Goal: Information Seeking & Learning: Learn about a topic

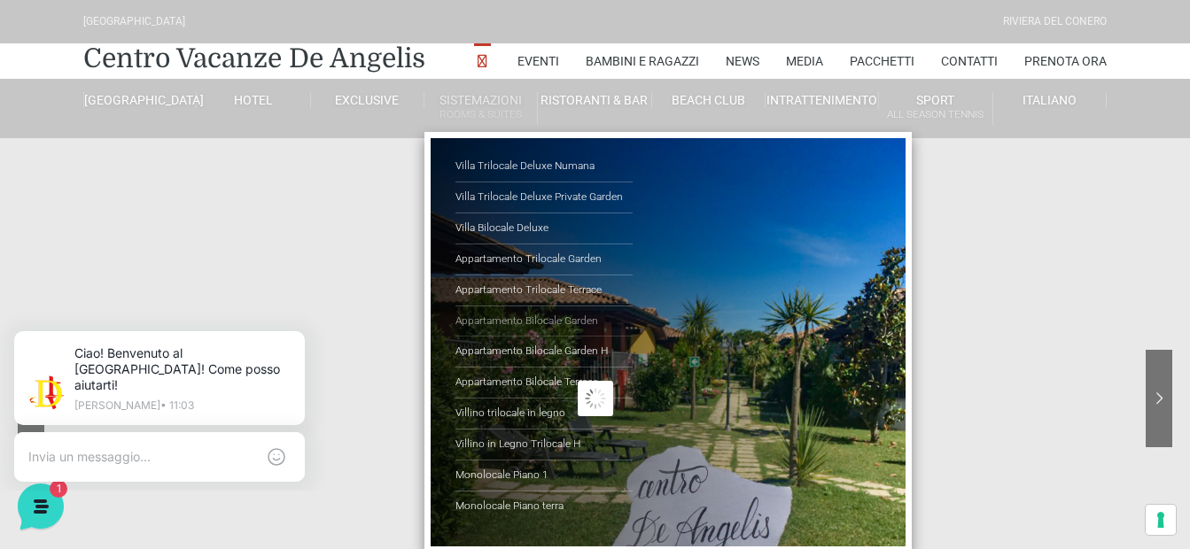
click at [572, 323] on link "Appartamento Bilocale Garden" at bounding box center [543, 322] width 177 height 31
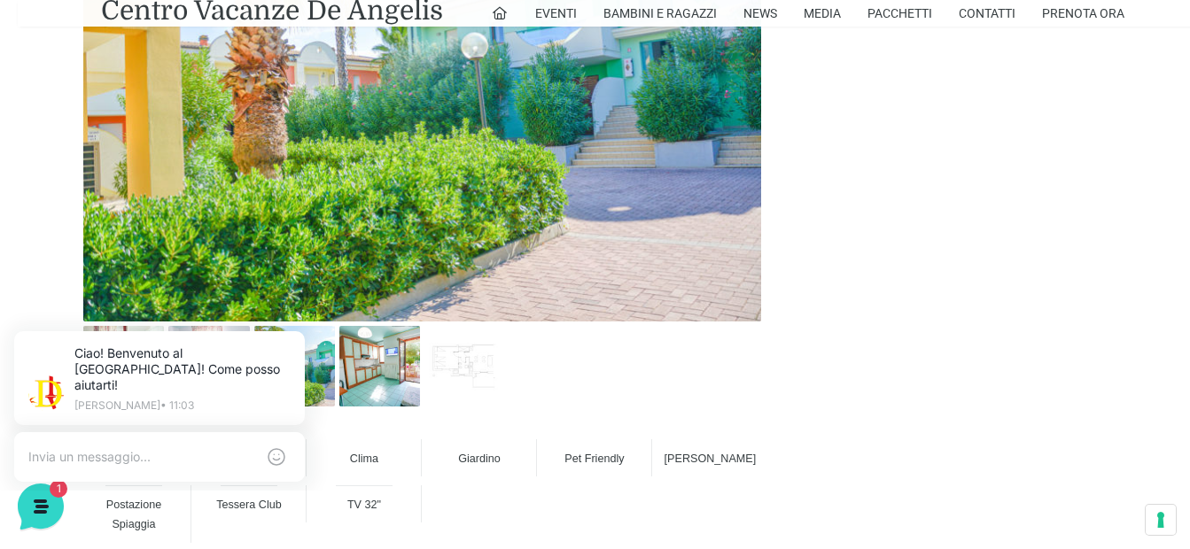
scroll to position [1063, 0]
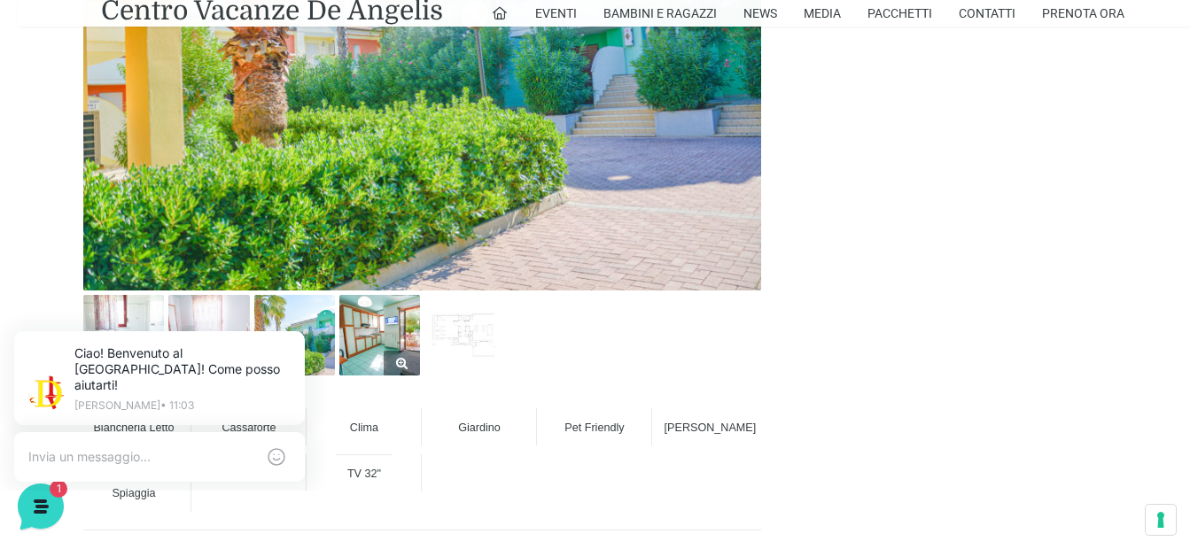
click at [406, 327] on img at bounding box center [379, 335] width 81 height 81
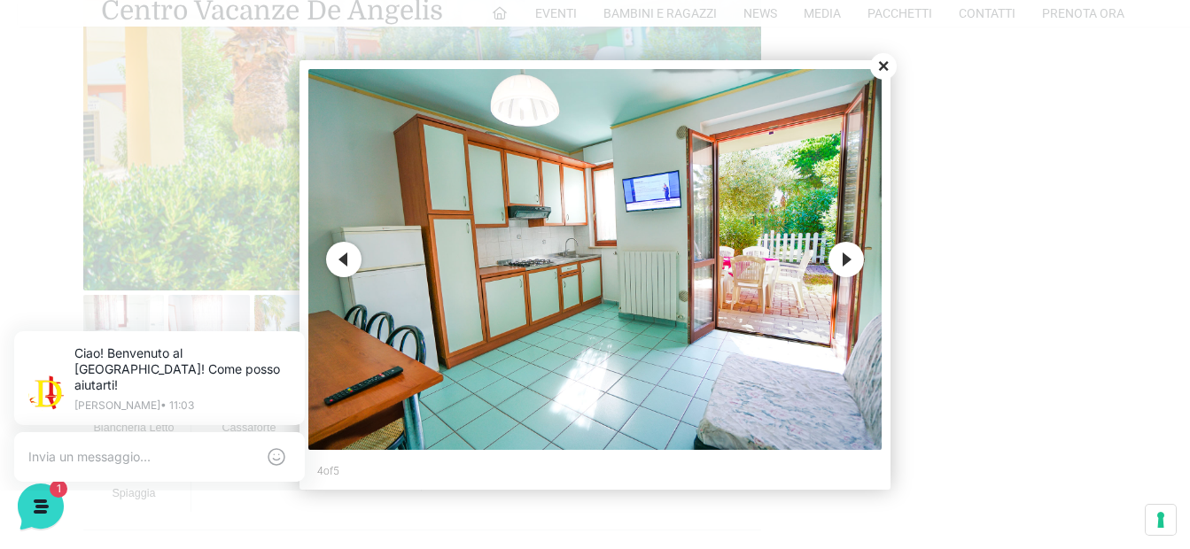
click at [849, 267] on button "Next" at bounding box center [845, 259] width 35 height 35
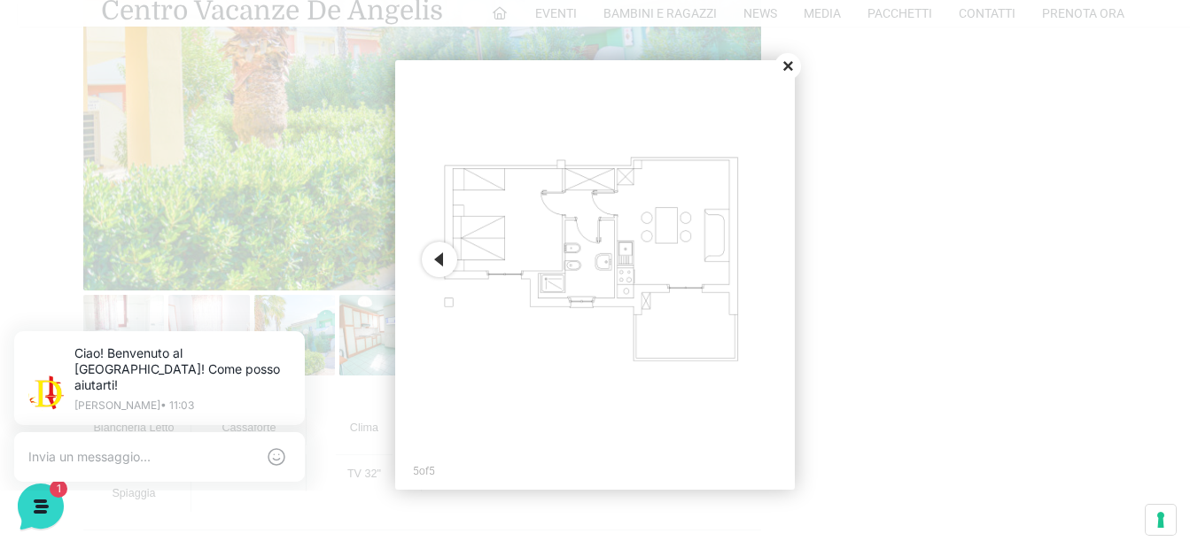
click at [790, 71] on button "Close" at bounding box center [787, 66] width 27 height 27
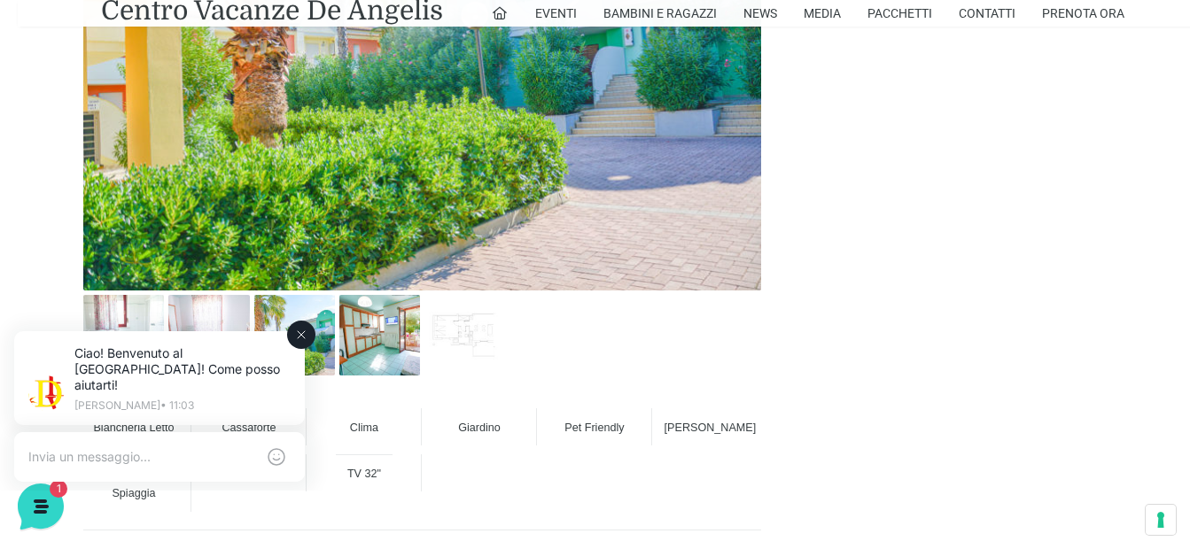
click at [315, 327] on div "Ciao! Benvenuto al Centro Vacanze Resort! Come posso aiutarti! Jerry • 11:03" at bounding box center [159, 380] width 340 height 140
click at [241, 309] on img at bounding box center [208, 335] width 81 height 81
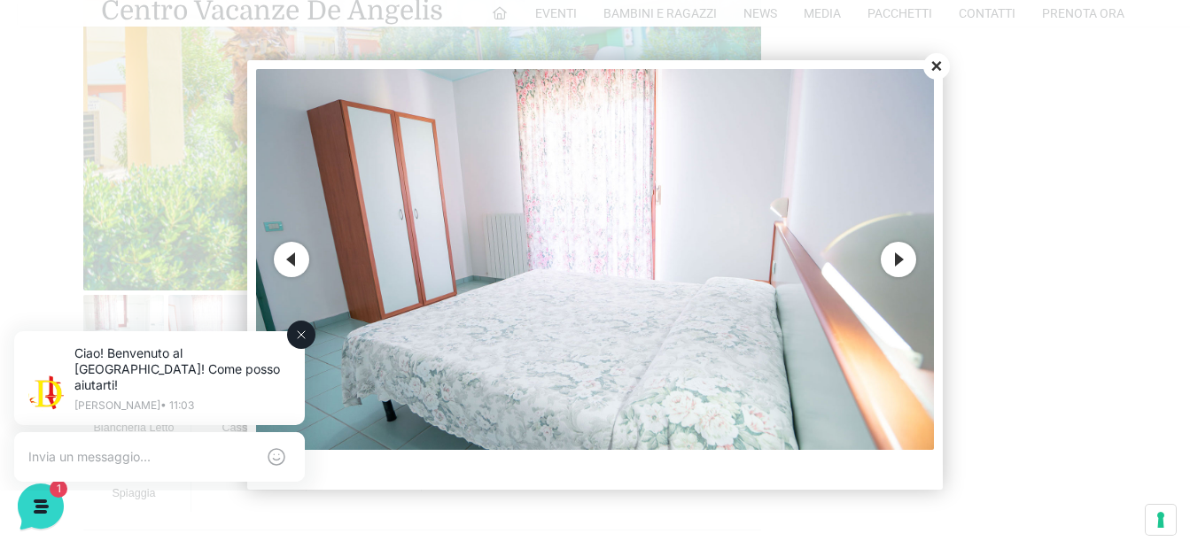
click at [117, 327] on div "Ciao! Benvenuto al Centro Vacanze Resort! Come posso aiutarti! Jerry • 11:03" at bounding box center [159, 380] width 340 height 140
click at [894, 264] on button "Next" at bounding box center [898, 259] width 35 height 35
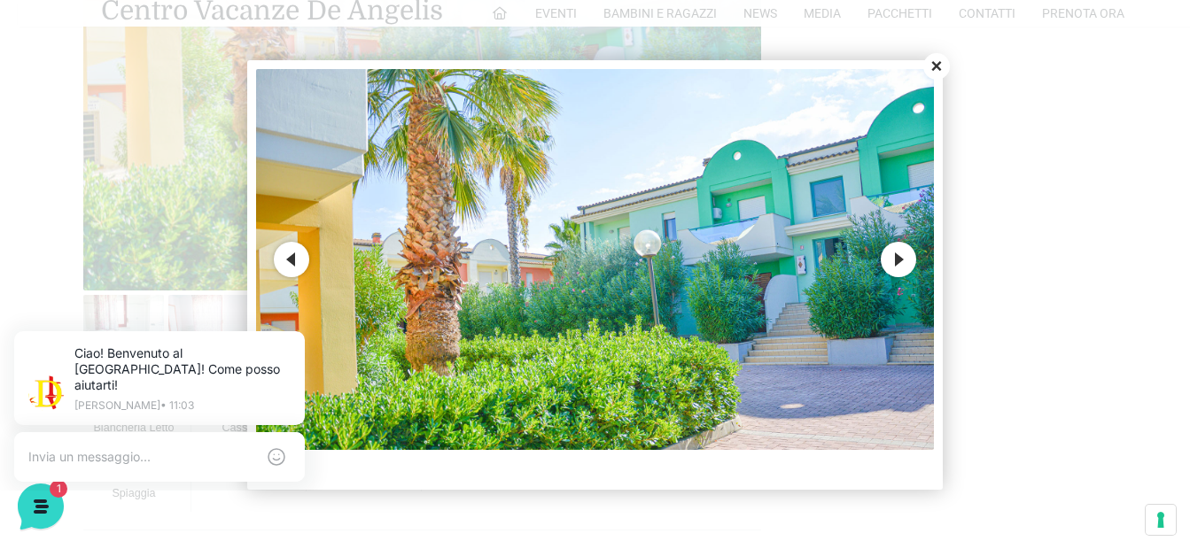
click at [894, 264] on button "Next" at bounding box center [898, 259] width 35 height 35
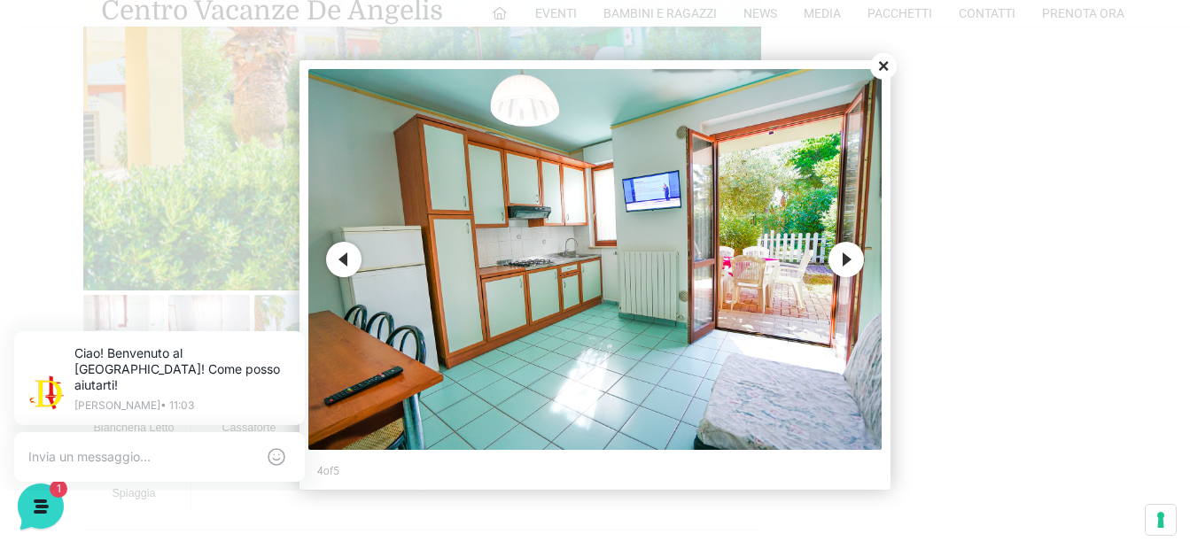
click at [879, 69] on button "Close" at bounding box center [883, 66] width 27 height 27
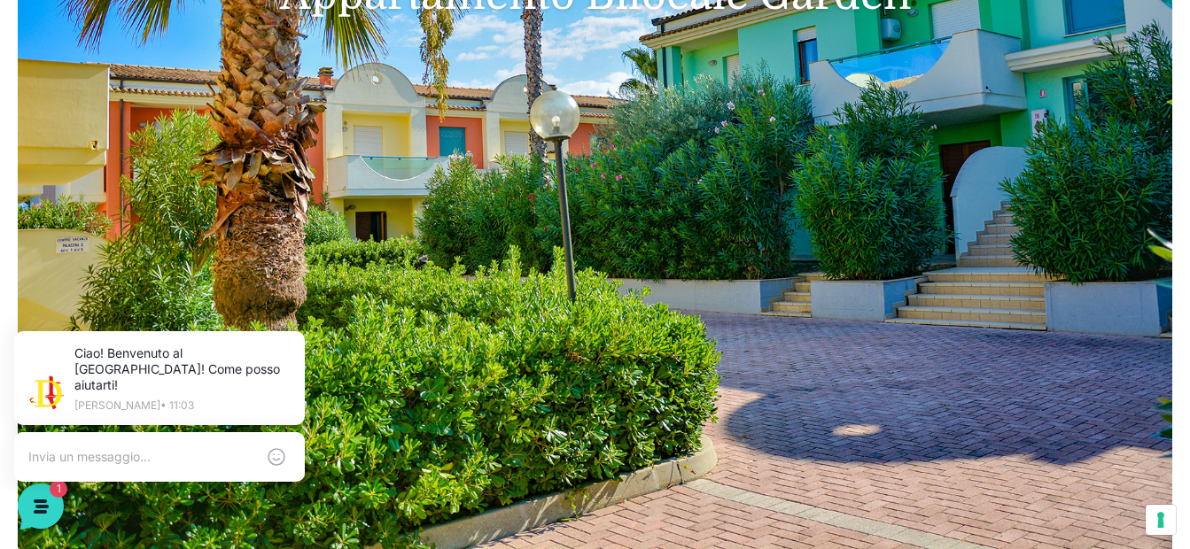
scroll to position [0, 0]
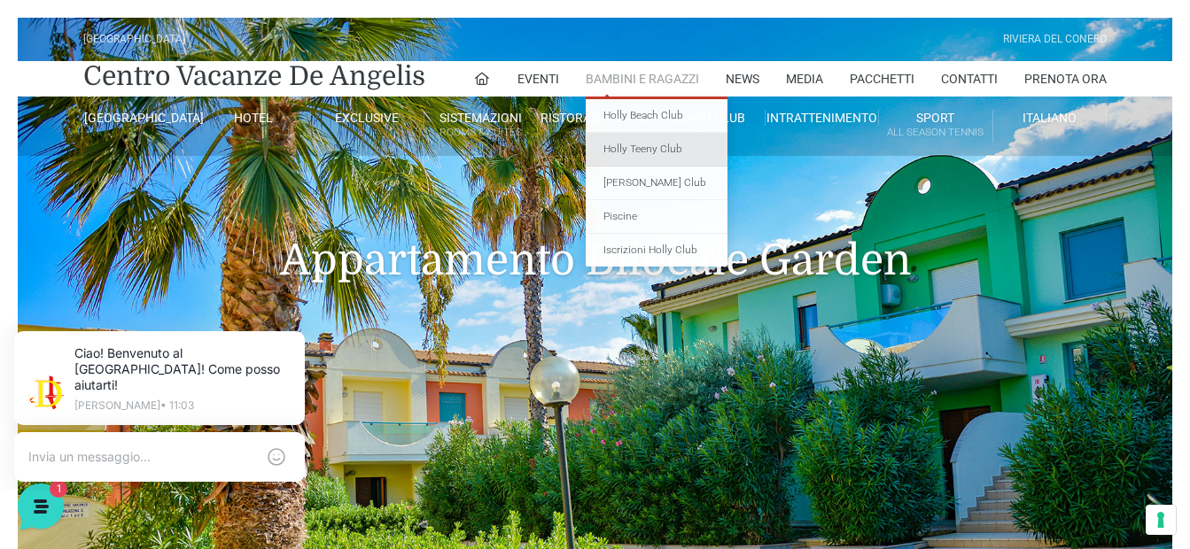
click at [641, 144] on link "Holly Teeny Club" at bounding box center [657, 150] width 142 height 34
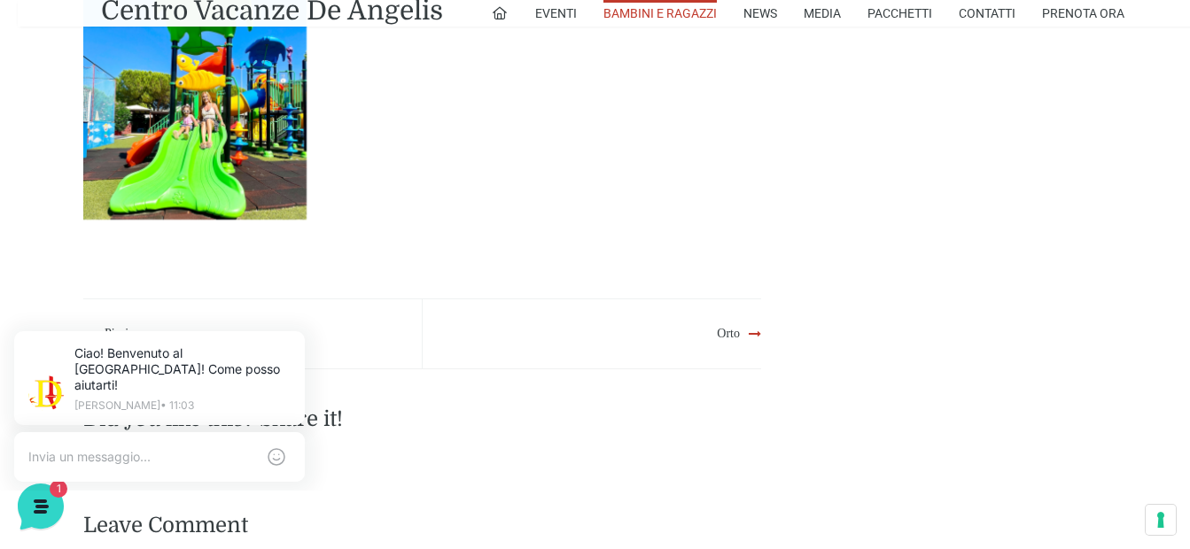
scroll to position [2303, 0]
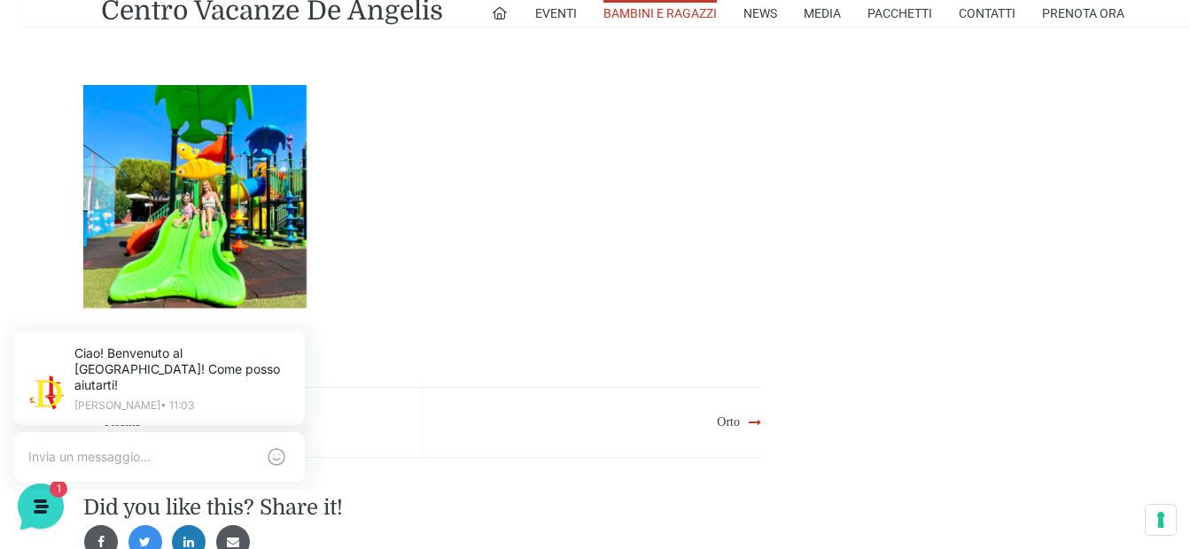
click at [230, 128] on link at bounding box center [194, 196] width 223 height 223
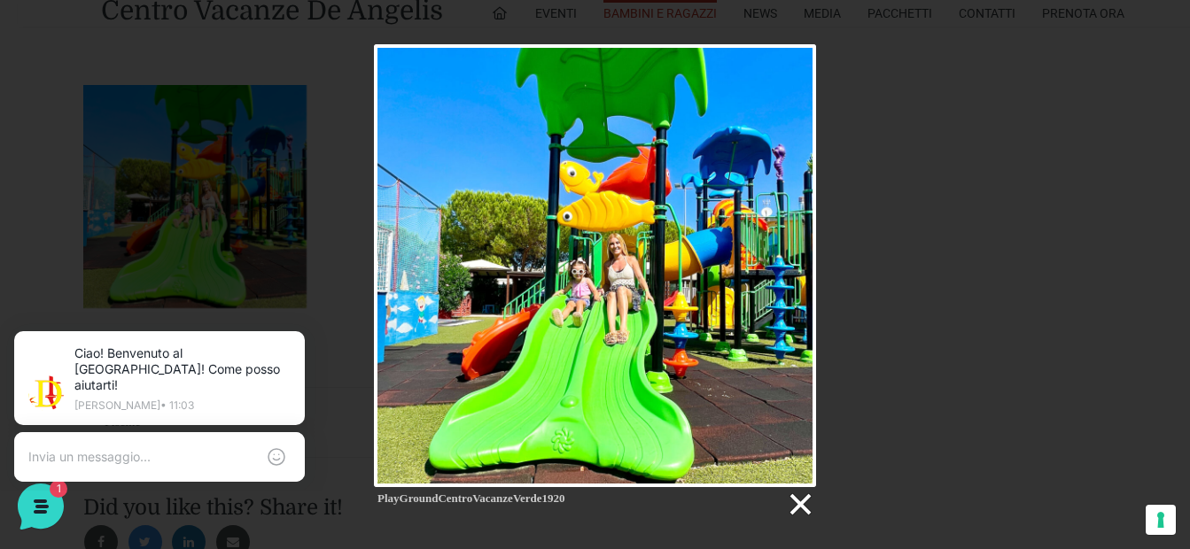
click at [795, 511] on link at bounding box center [799, 505] width 27 height 27
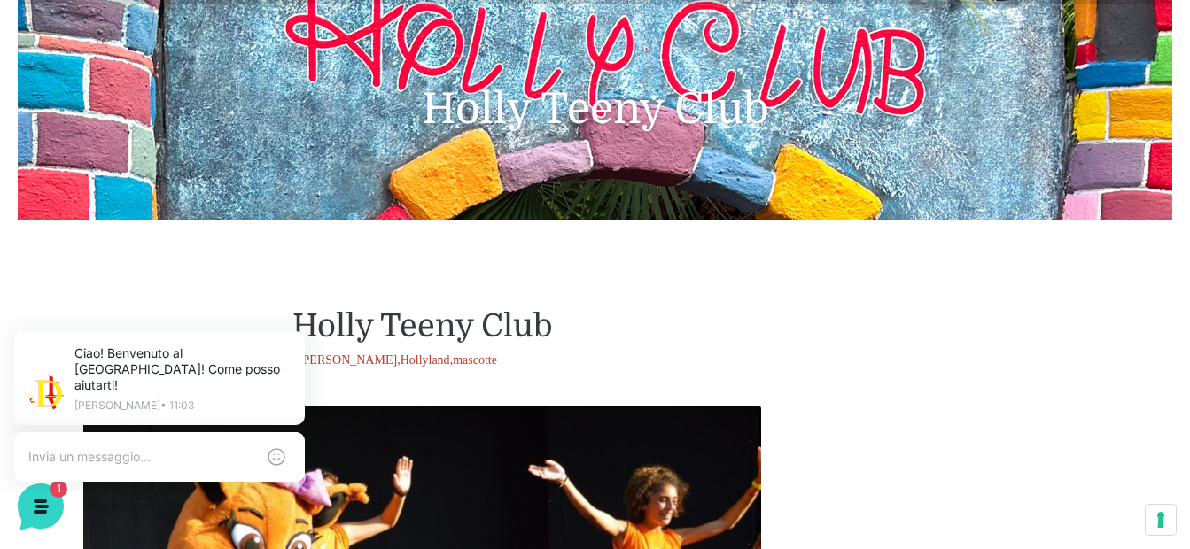
scroll to position [0, 0]
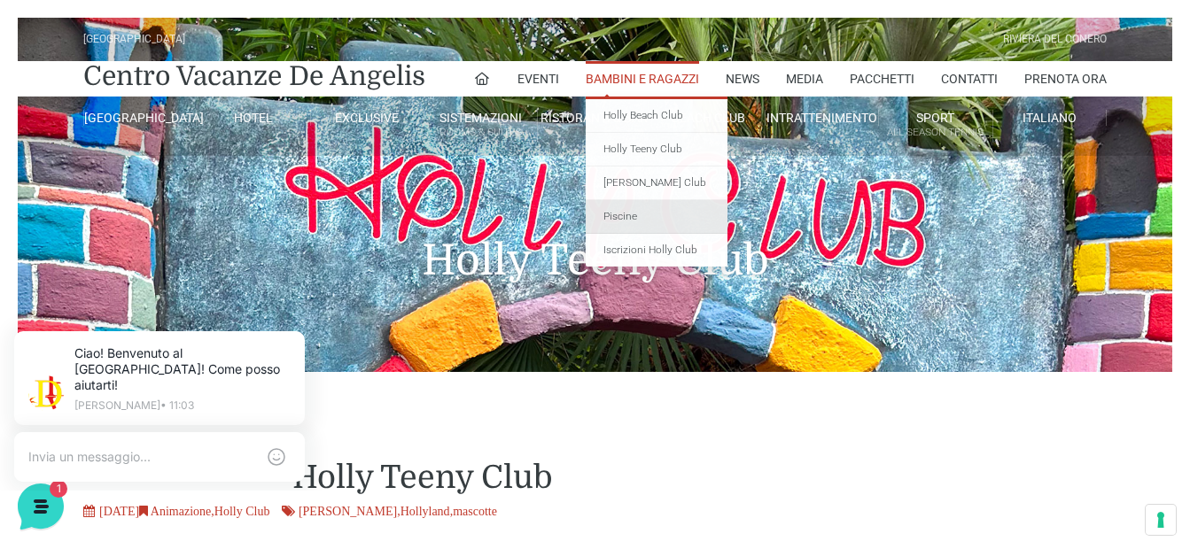
click at [633, 221] on link "Piscine" at bounding box center [657, 217] width 142 height 34
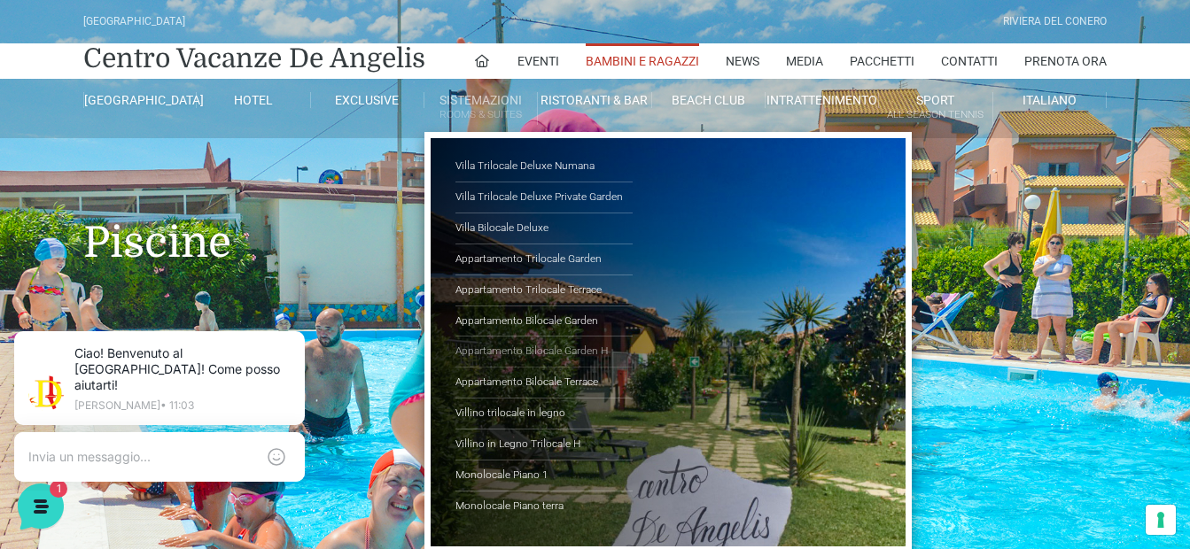
click at [514, 341] on link "Appartamento Bilocale Garden H" at bounding box center [543, 352] width 177 height 31
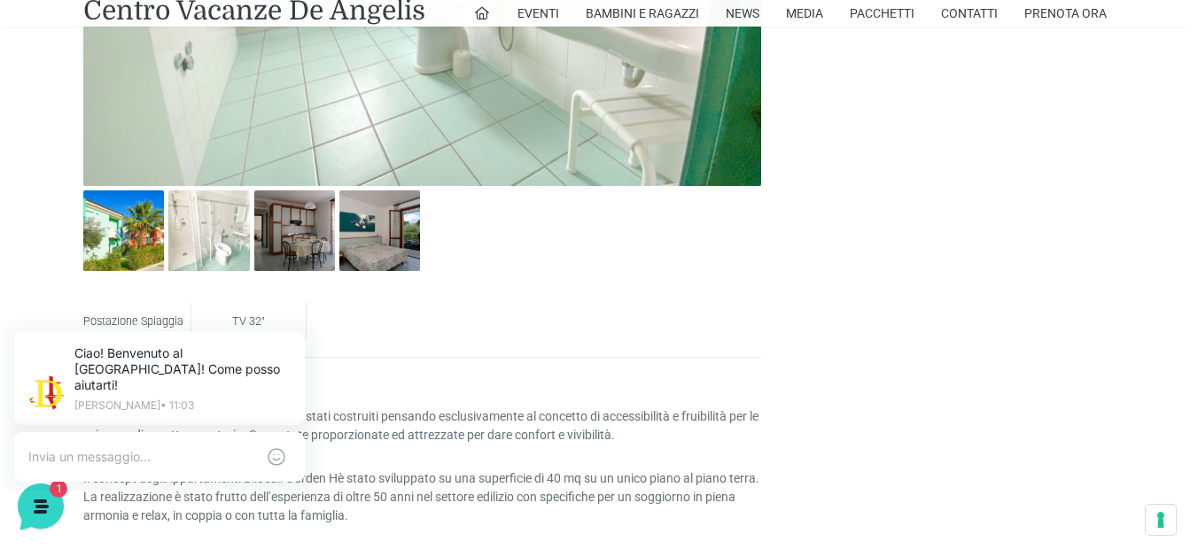
scroll to position [1152, 0]
click at [153, 227] on img at bounding box center [123, 230] width 81 height 81
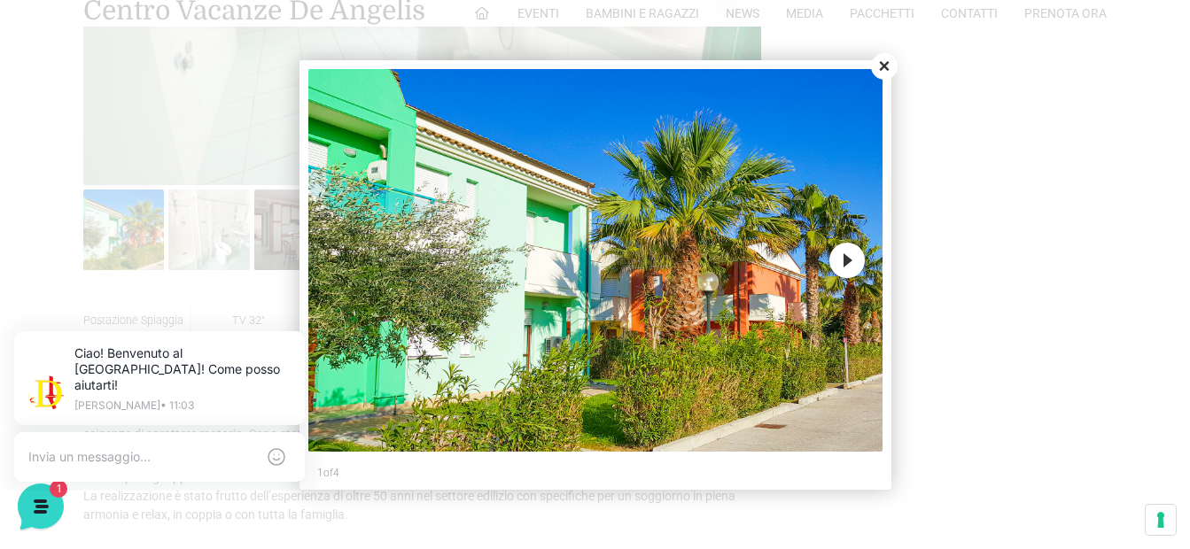
click at [843, 265] on button "Next" at bounding box center [846, 260] width 35 height 35
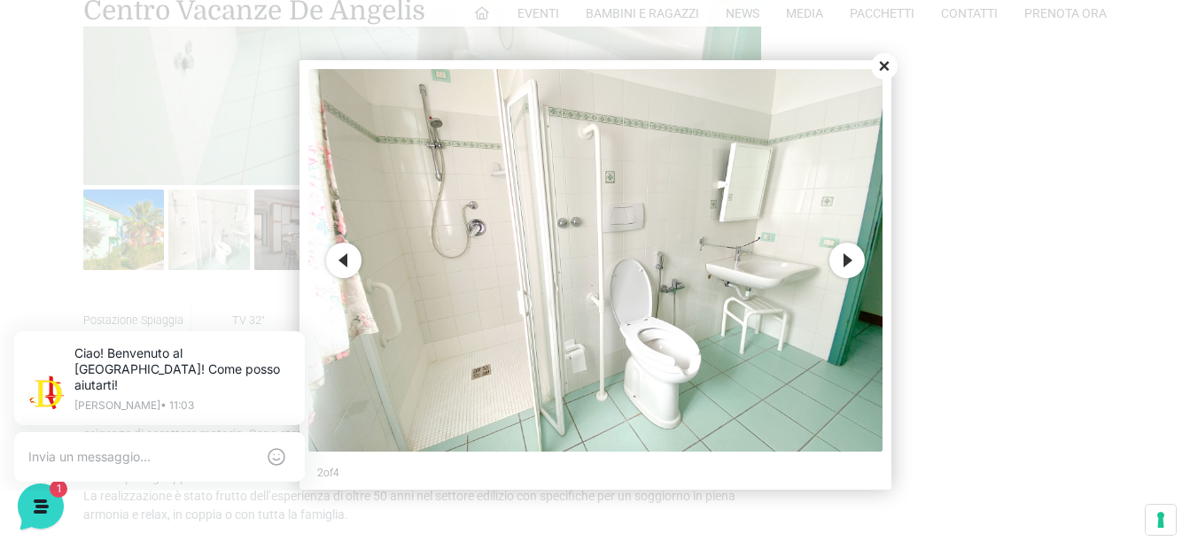
click at [843, 265] on button "Next" at bounding box center [846, 260] width 35 height 35
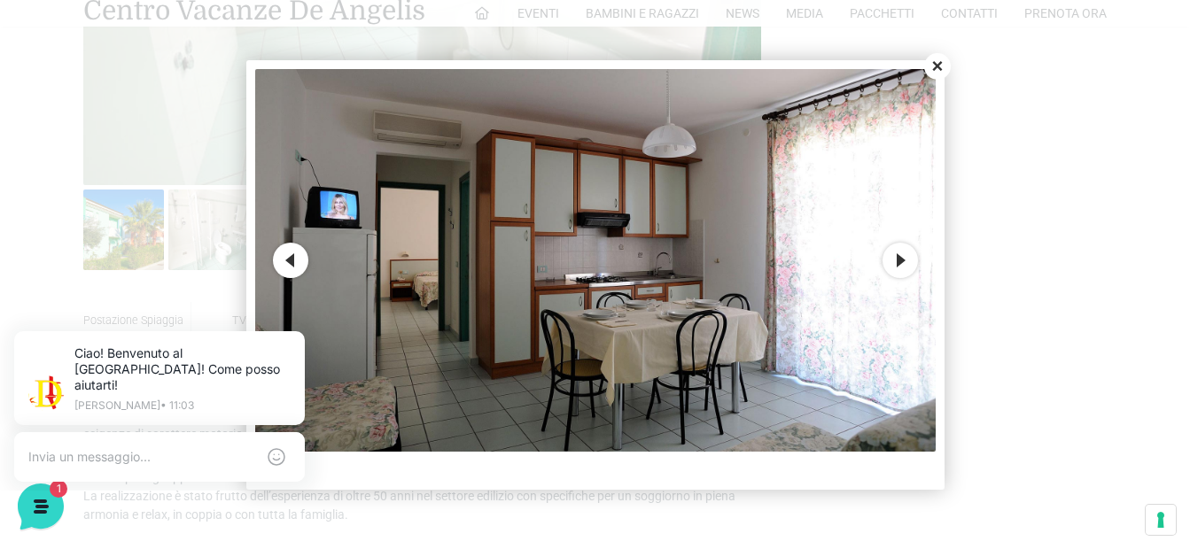
click at [843, 266] on img at bounding box center [595, 260] width 680 height 383
click at [894, 264] on button "Next" at bounding box center [899, 260] width 35 height 35
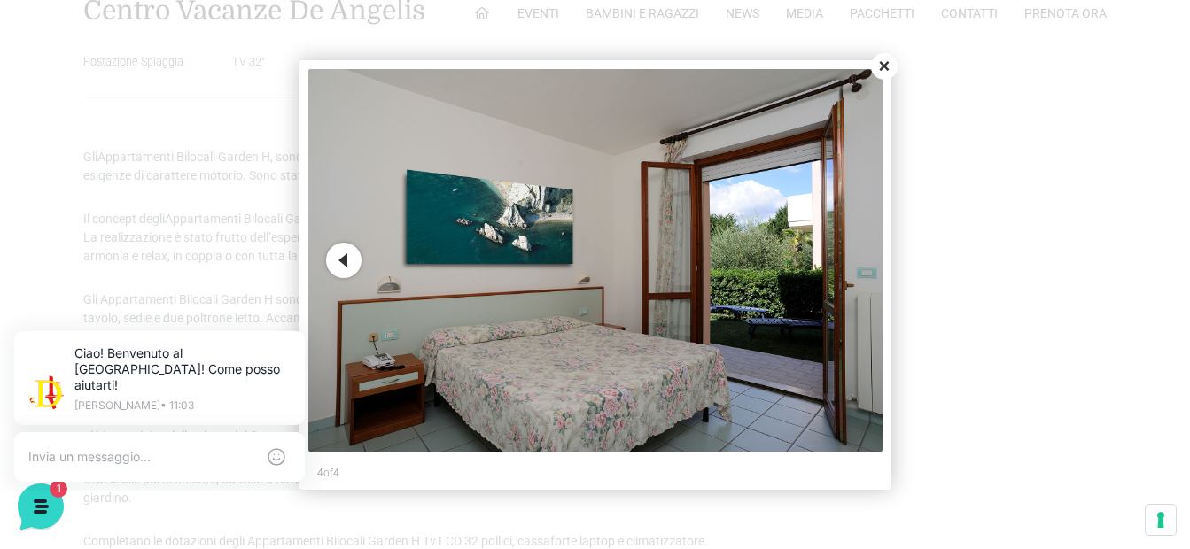
scroll to position [1417, 0]
click at [1026, 274] on div at bounding box center [595, 274] width 1190 height 549
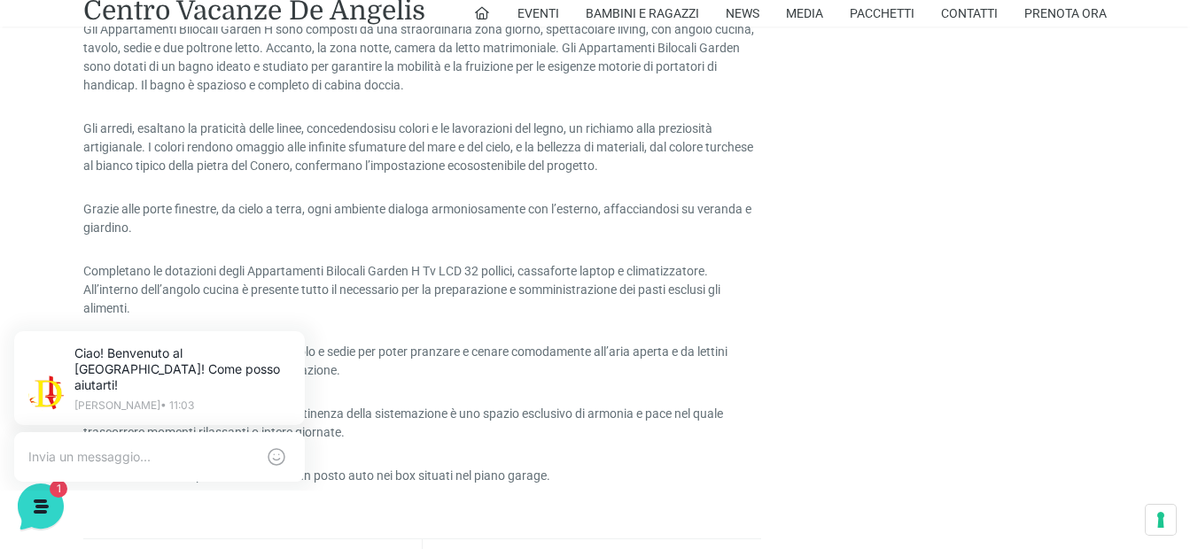
scroll to position [1772, 0]
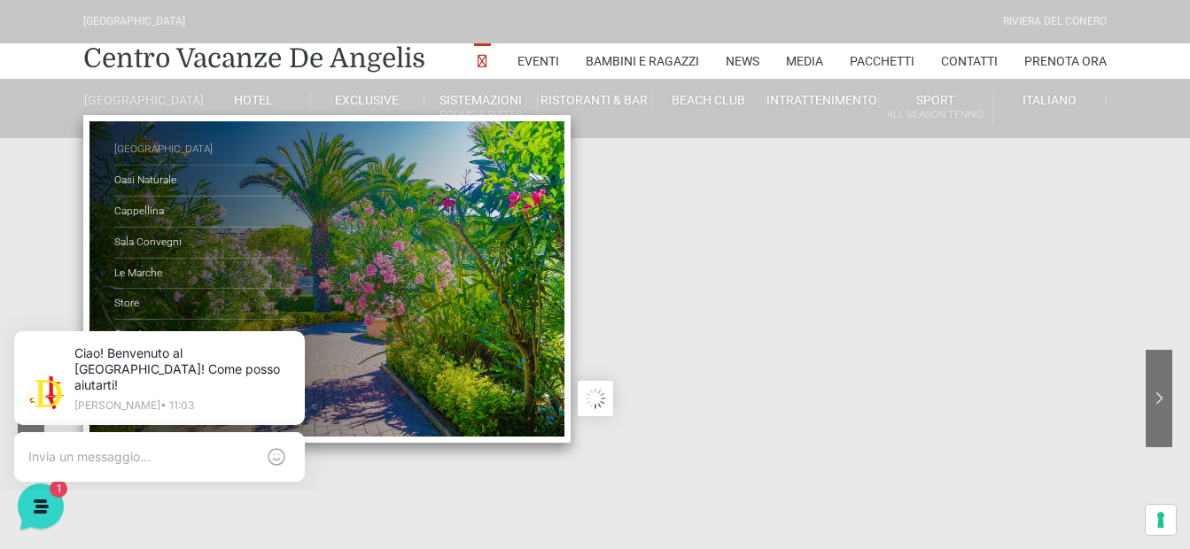
click at [164, 155] on link "[GEOGRAPHIC_DATA]" at bounding box center [202, 150] width 177 height 31
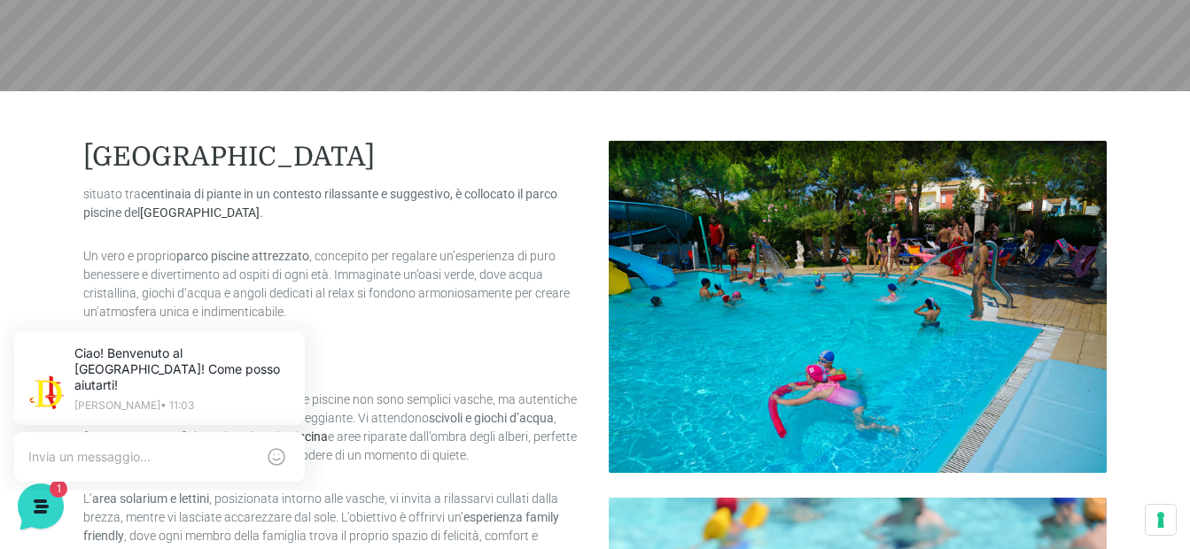
scroll to position [447, 0]
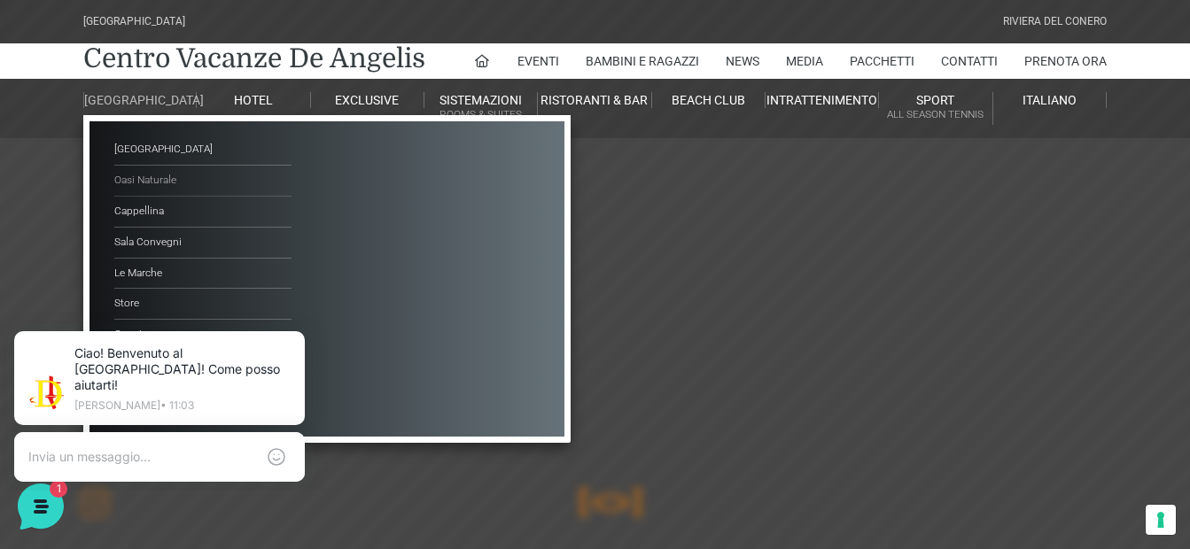
scroll to position [89, 0]
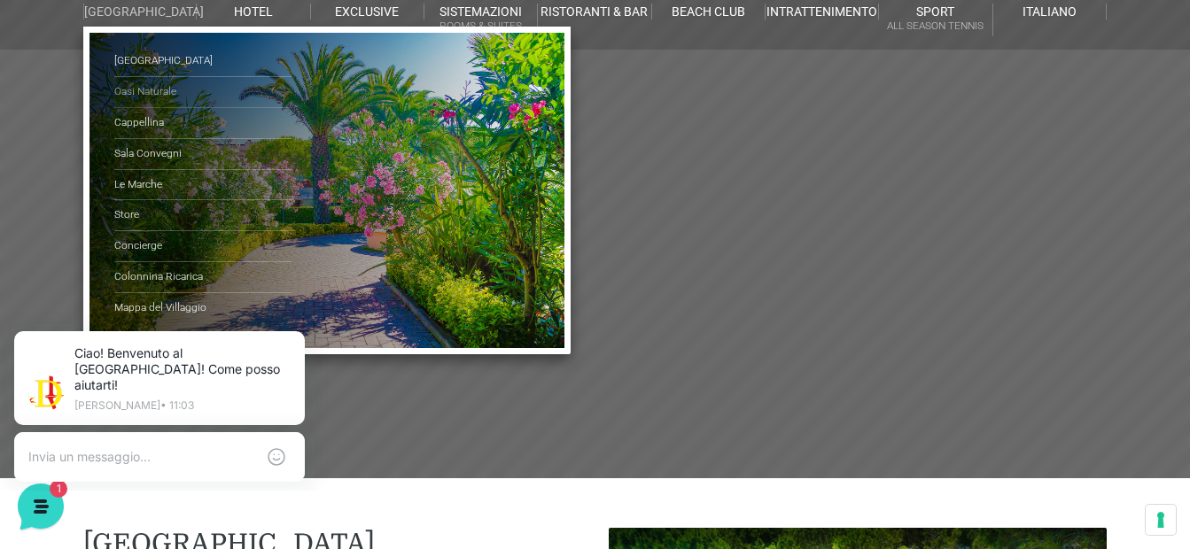
click at [134, 105] on link "Oasi Naturale" at bounding box center [202, 92] width 177 height 31
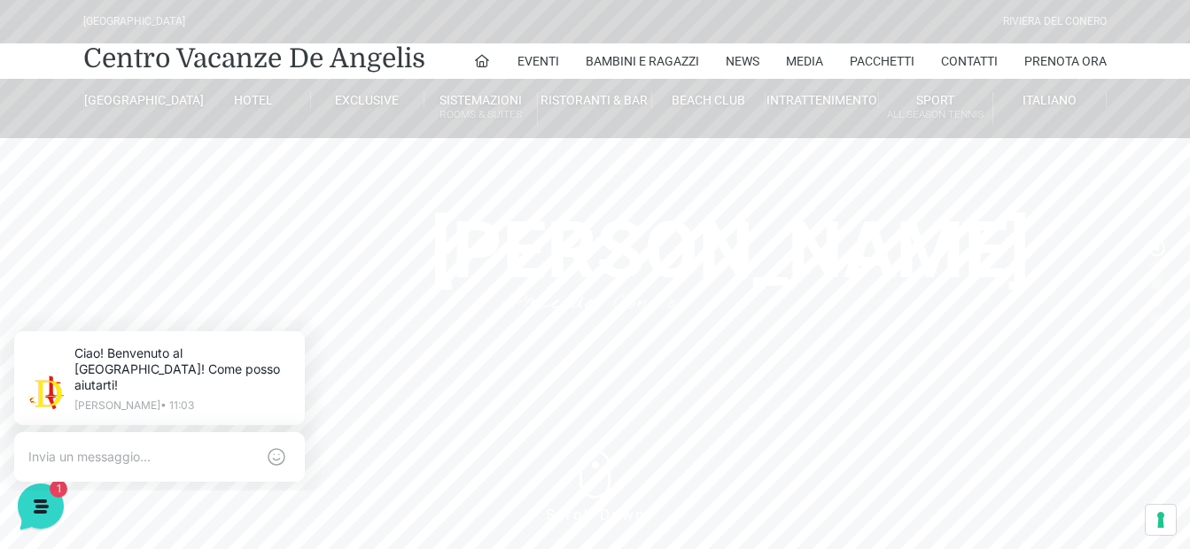
drag, startPoint x: 498, startPoint y: 324, endPoint x: 532, endPoint y: 241, distance: 90.2
click at [532, 241] on header "[GEOGRAPHIC_DATA] [GEOGRAPHIC_DATA] Centro Vacanze [GEOGRAPHIC_DATA] Eventi Mis…" at bounding box center [595, 354] width 1190 height 709
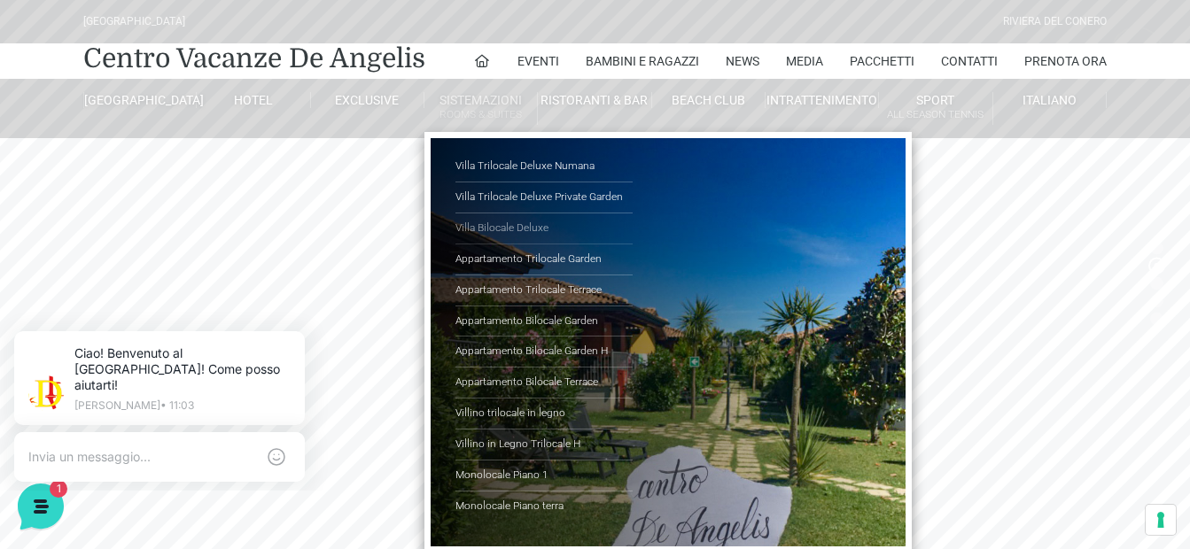
click at [524, 219] on link "Villa Bilocale Deluxe" at bounding box center [543, 229] width 177 height 31
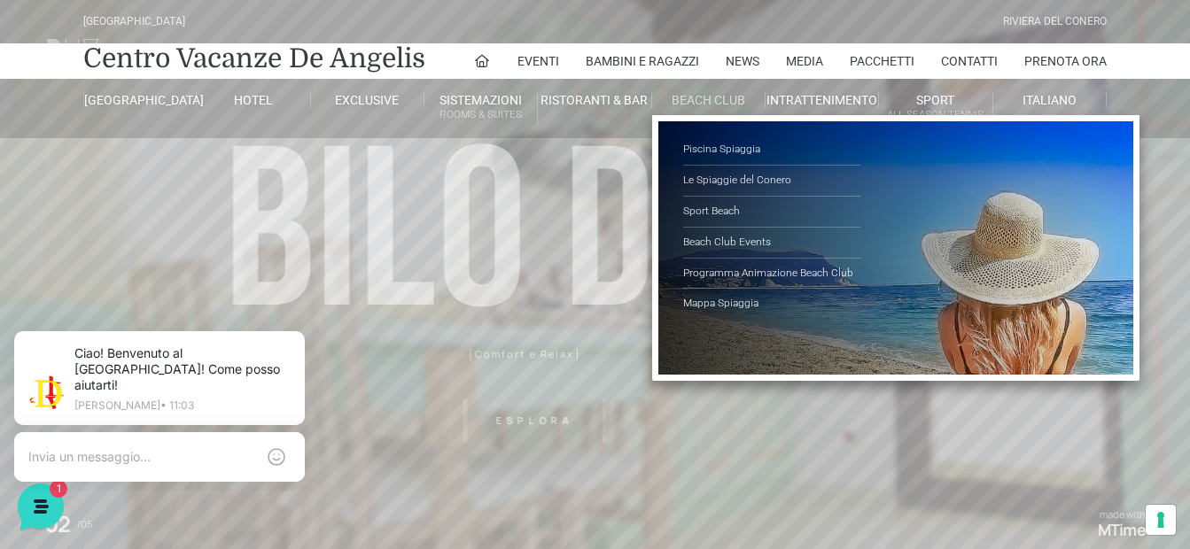
click at [704, 105] on link "Beach Club" at bounding box center [708, 100] width 113 height 16
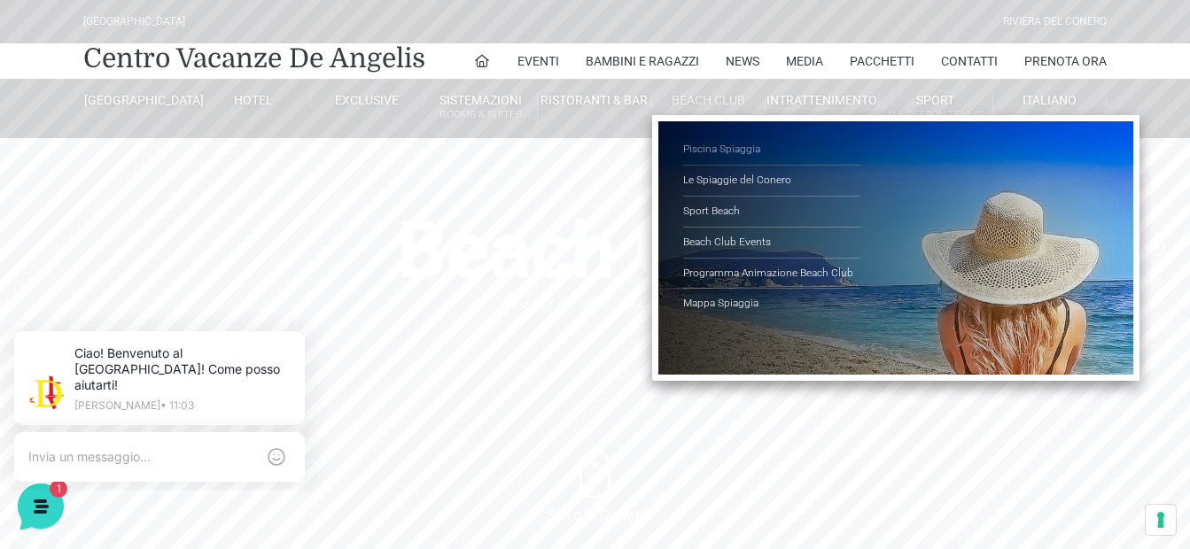
click at [726, 150] on link "Piscina Spiaggia" at bounding box center [771, 150] width 177 height 31
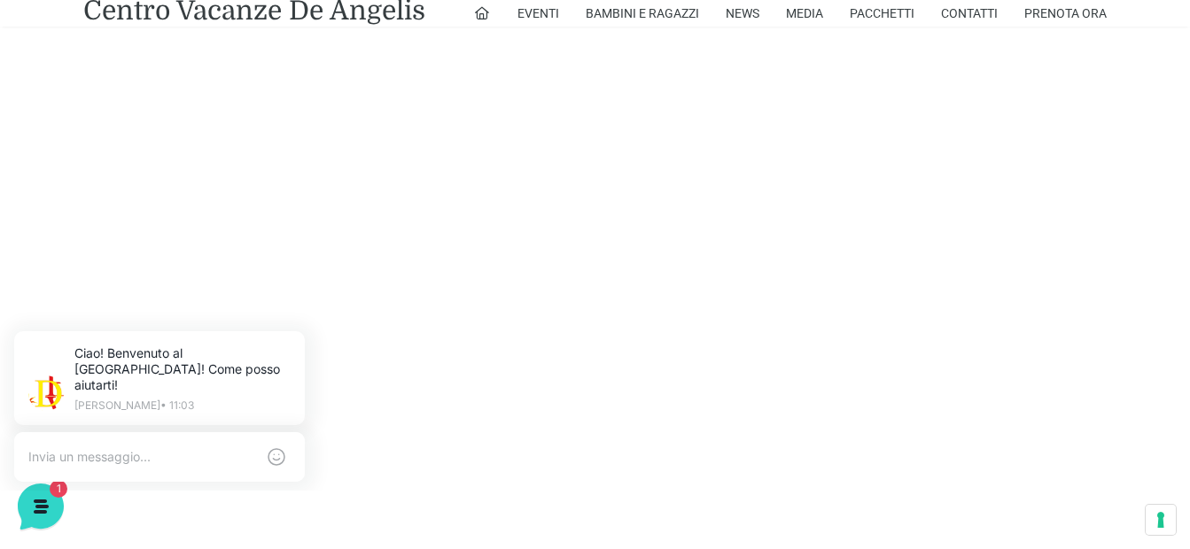
scroll to position [975, 0]
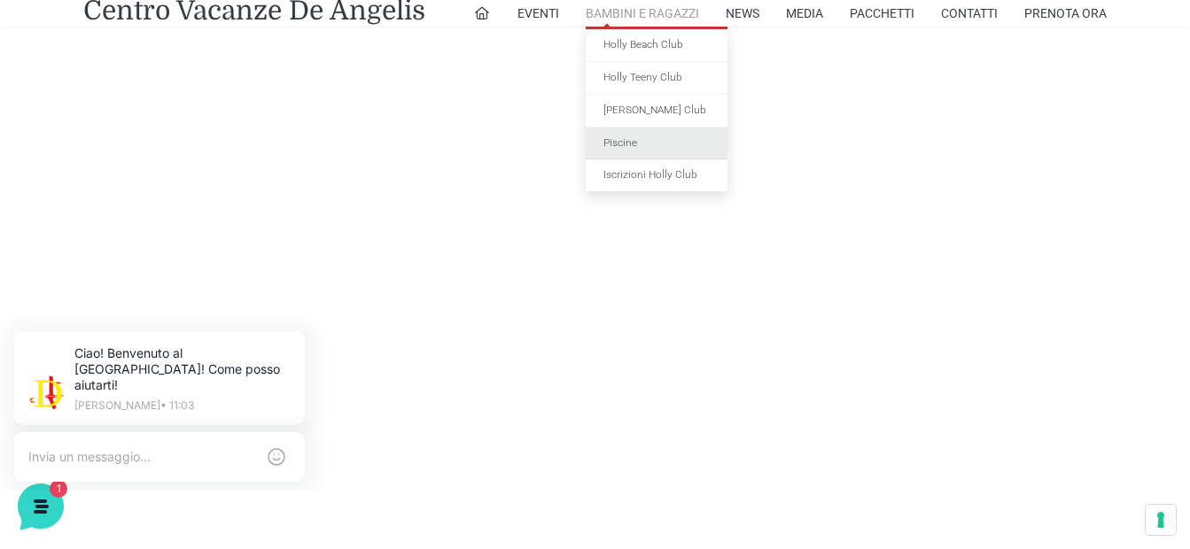
click at [630, 143] on link "Piscine" at bounding box center [657, 144] width 142 height 33
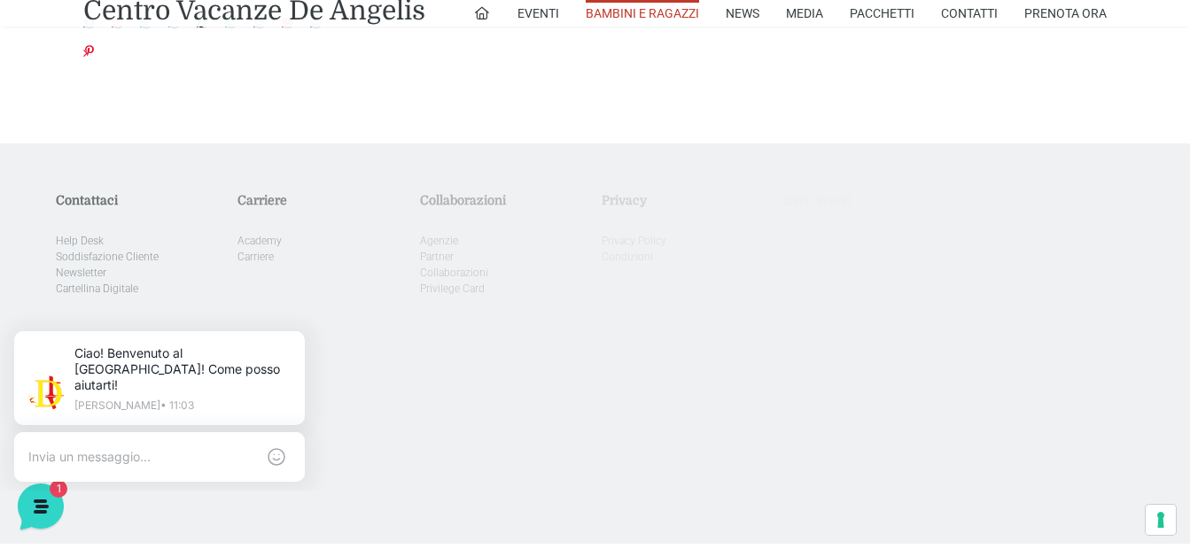
scroll to position [2597, 0]
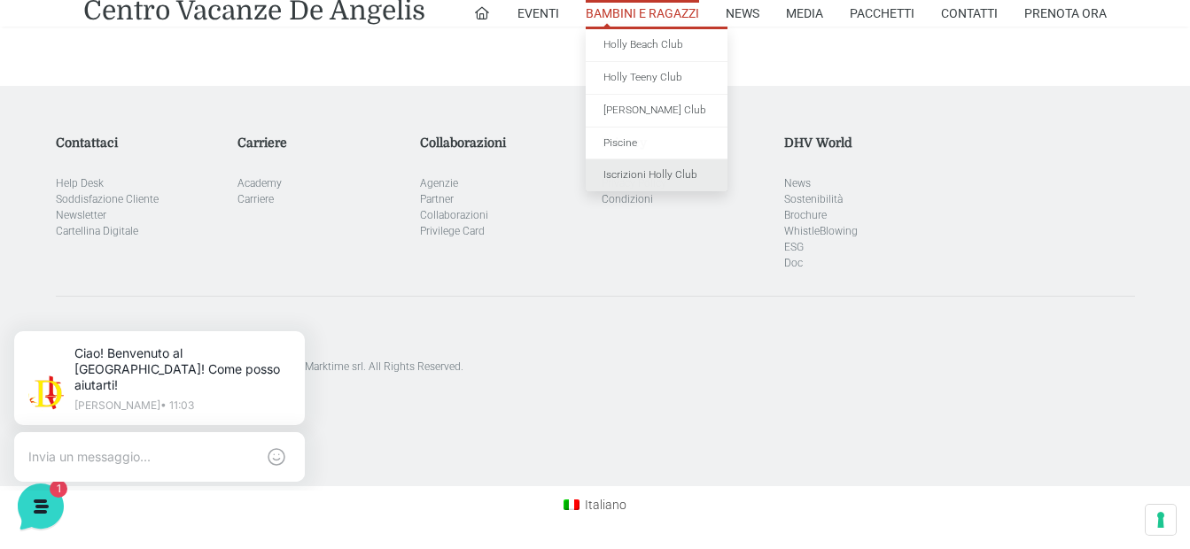
click at [645, 174] on link "Iscrizioni Holly Club" at bounding box center [657, 175] width 142 height 32
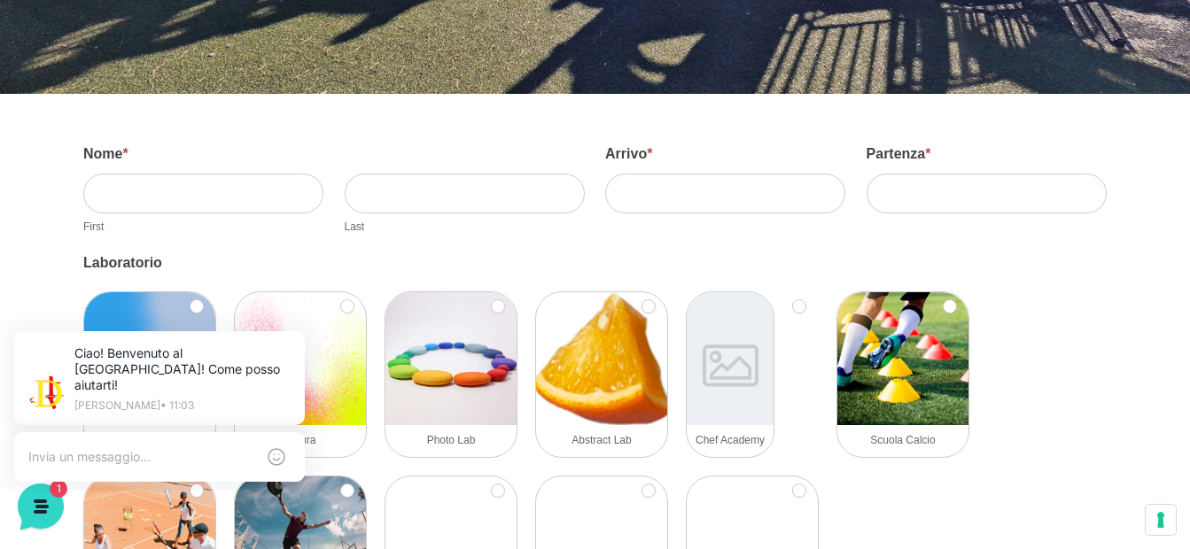
scroll to position [975, 0]
